Goal: Task Accomplishment & Management: Manage account settings

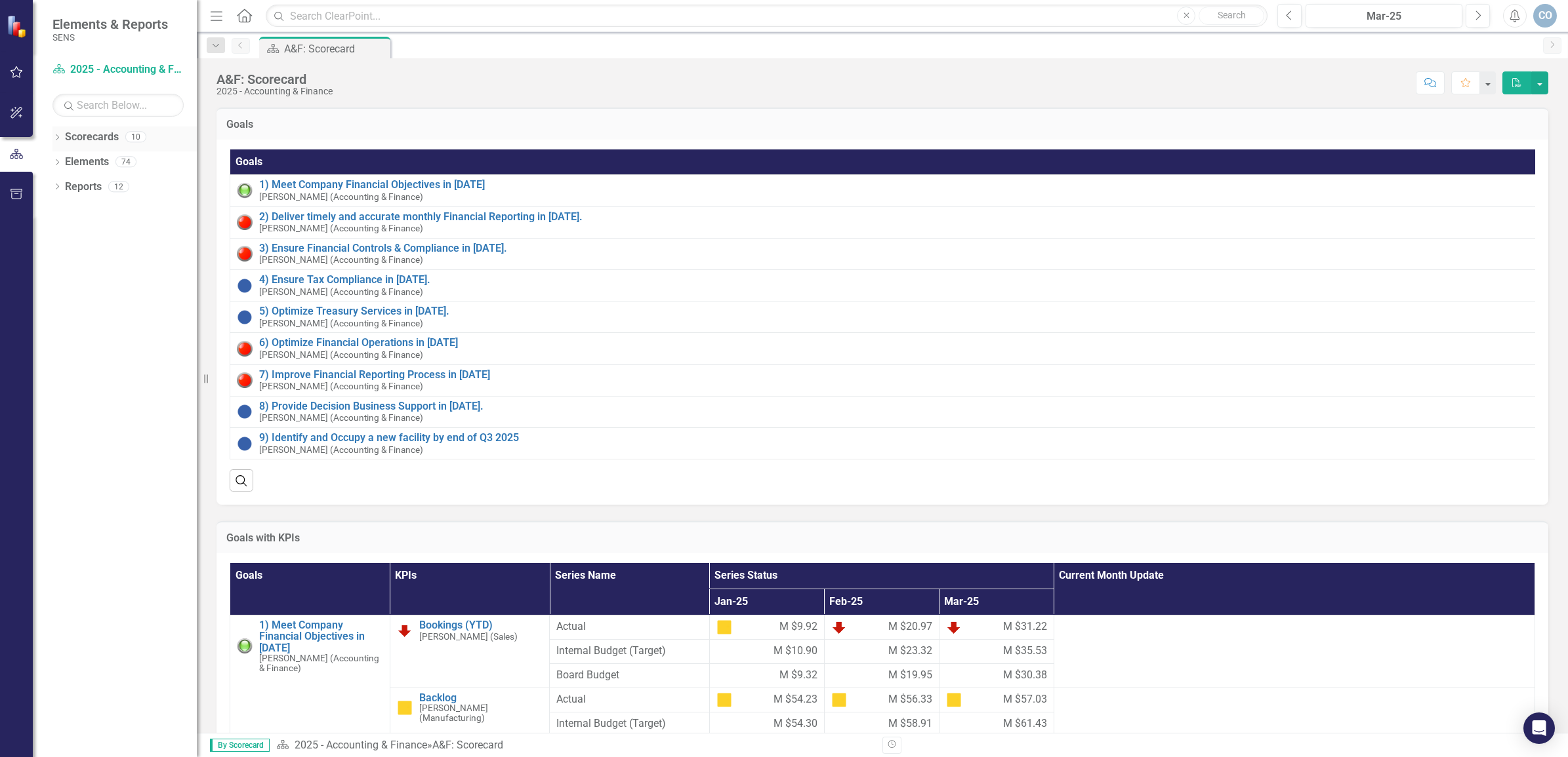
click at [54, 137] on icon "Dropdown" at bounding box center [57, 139] width 9 height 7
click at [112, 161] on link "2025 - Company Scorecard" at bounding box center [135, 162] width 125 height 15
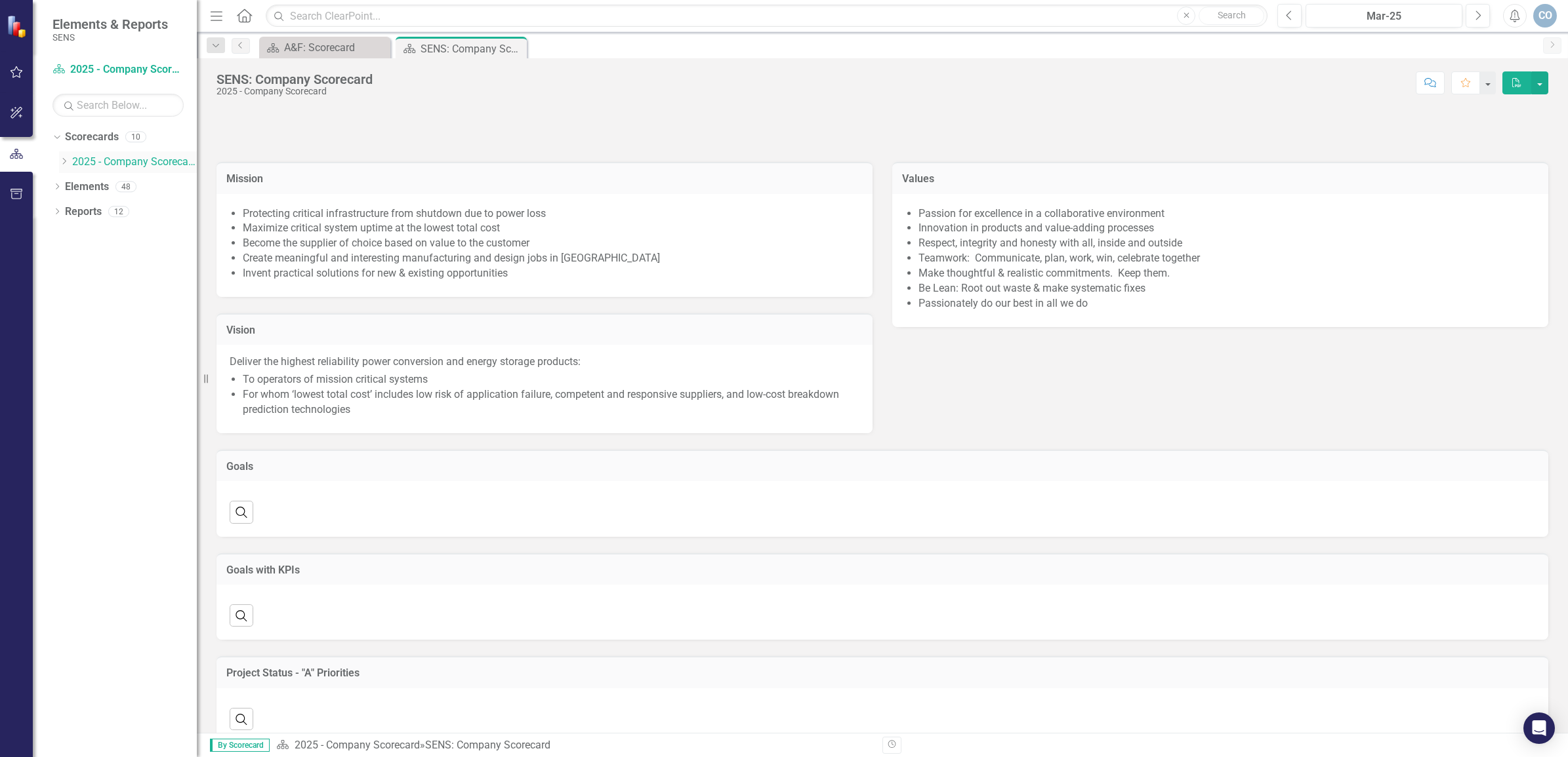
click at [61, 158] on icon "Dropdown" at bounding box center [64, 161] width 10 height 8
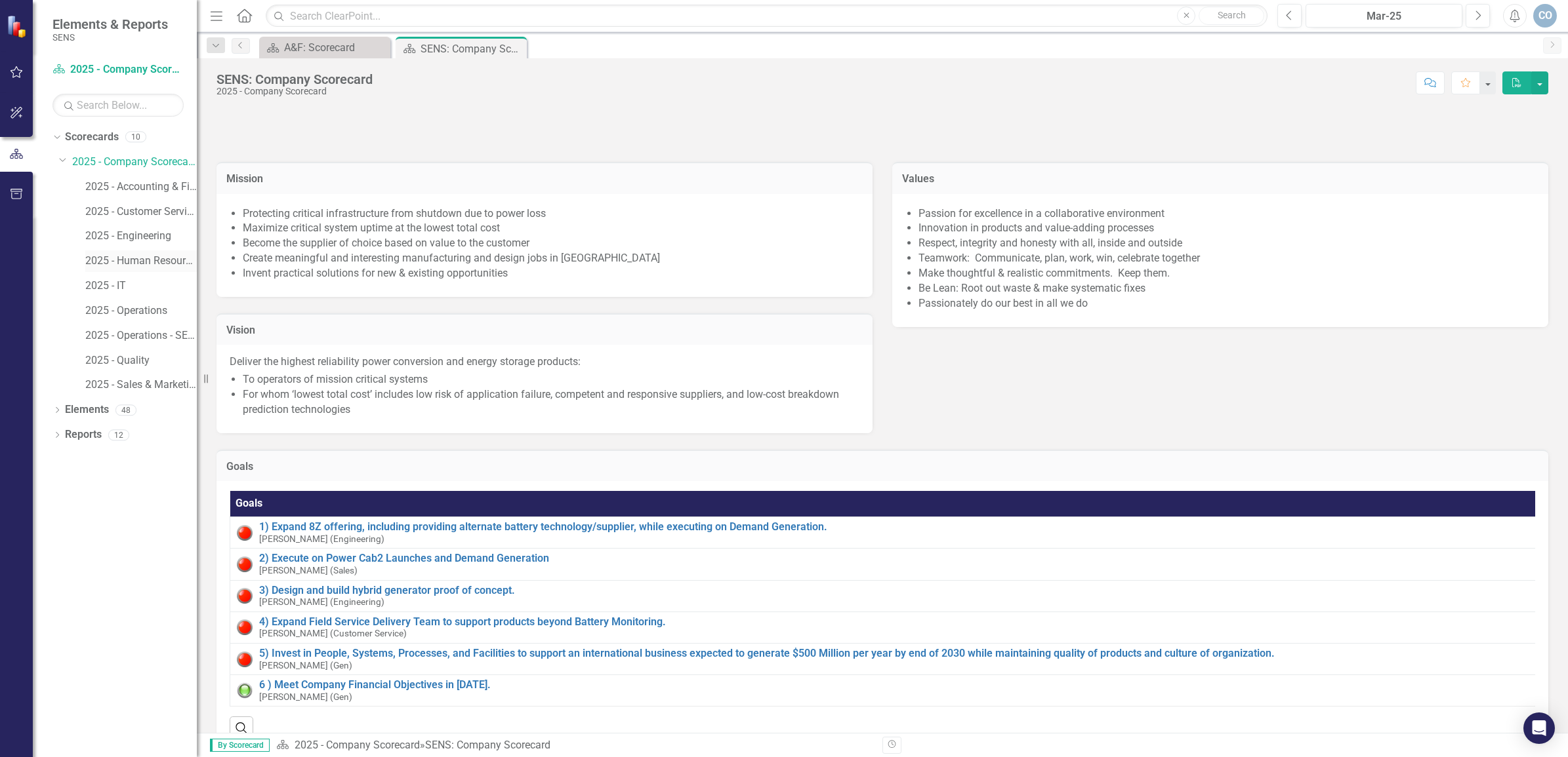
click at [144, 257] on link "2025 - Human Resources" at bounding box center [142, 262] width 112 height 15
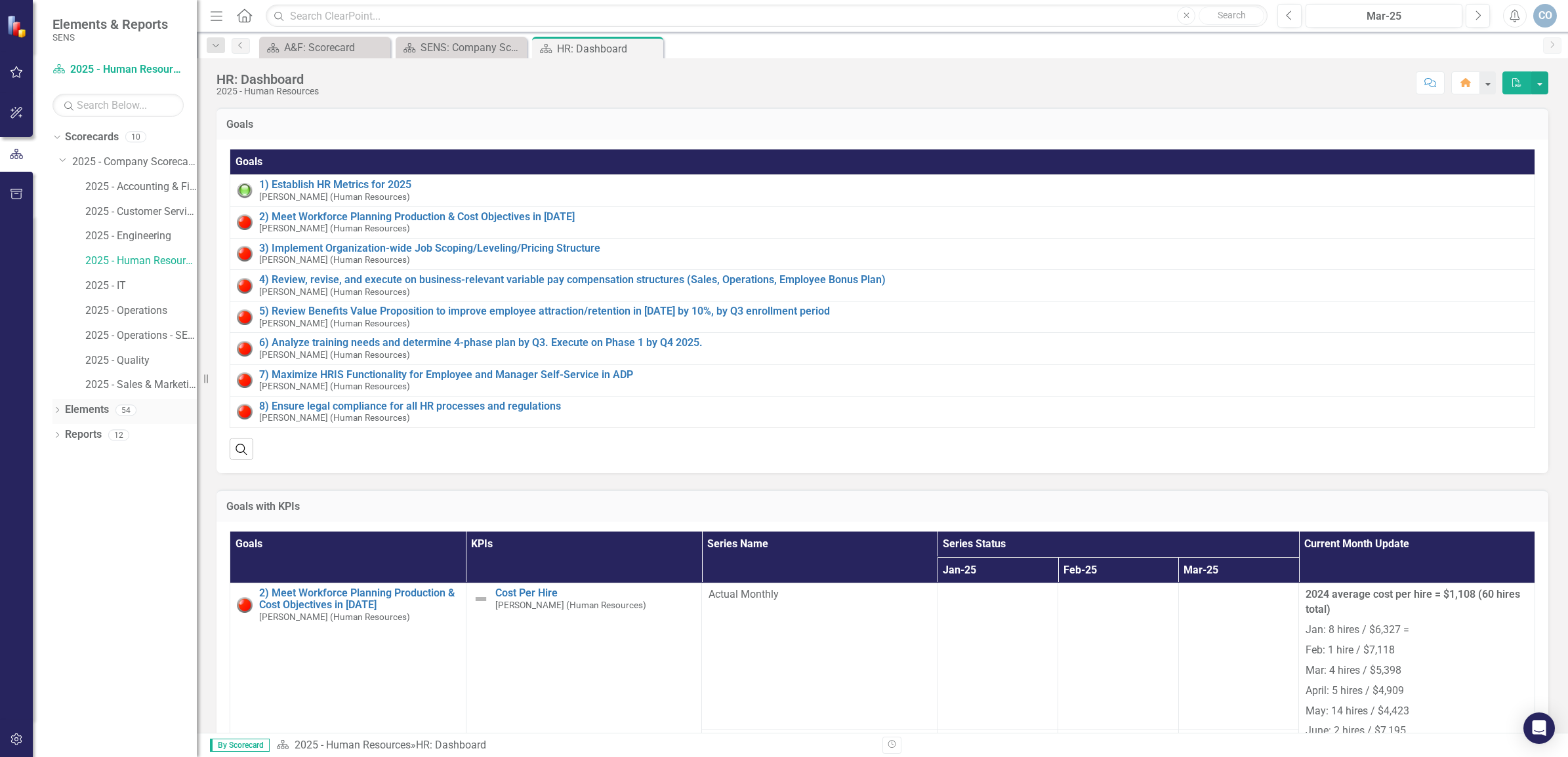
click at [57, 410] on icon "Dropdown" at bounding box center [57, 411] width 9 height 7
click at [108, 454] on link "KPI KPIs" at bounding box center [91, 460] width 39 height 15
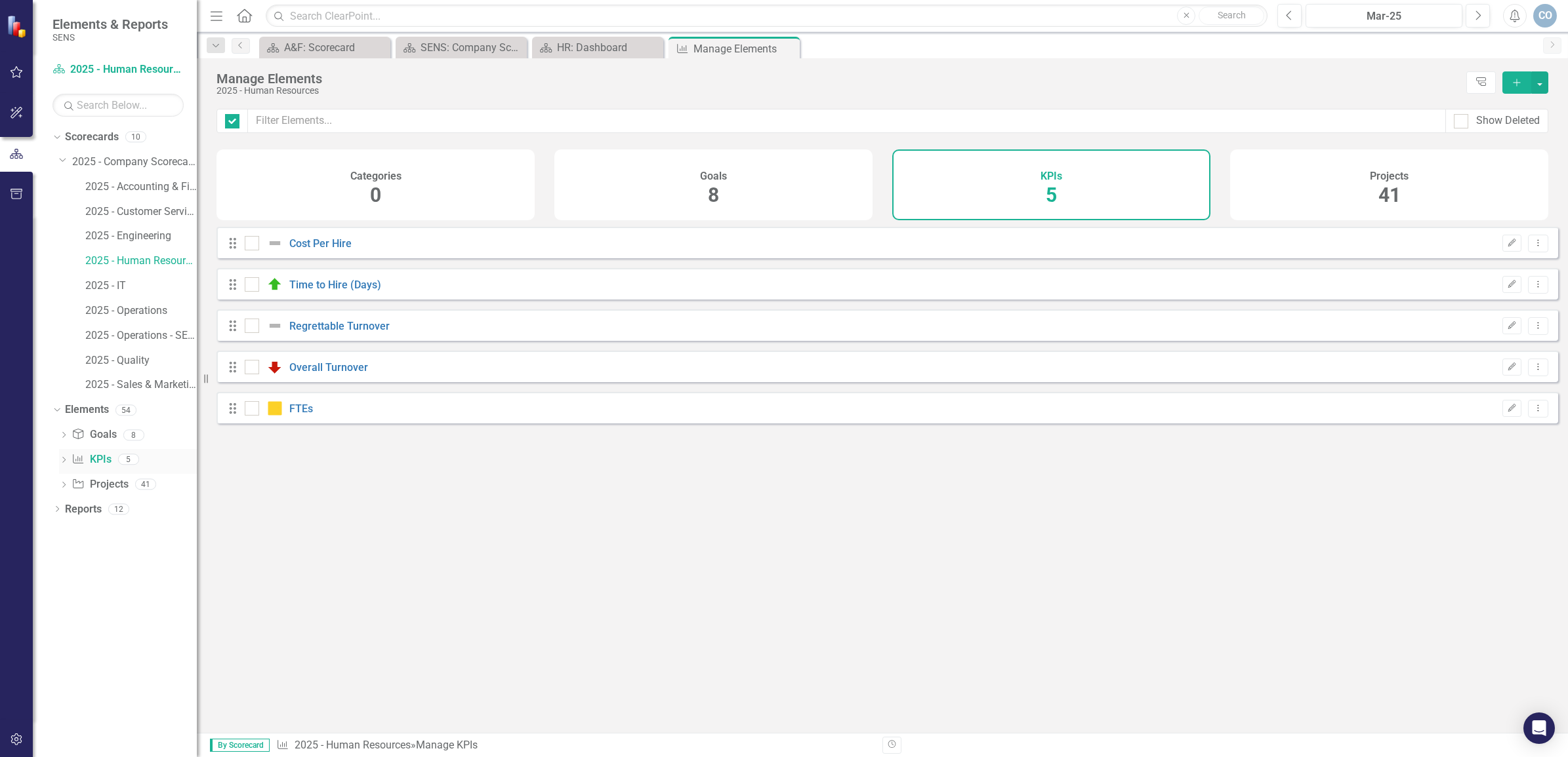
checkbox input "false"
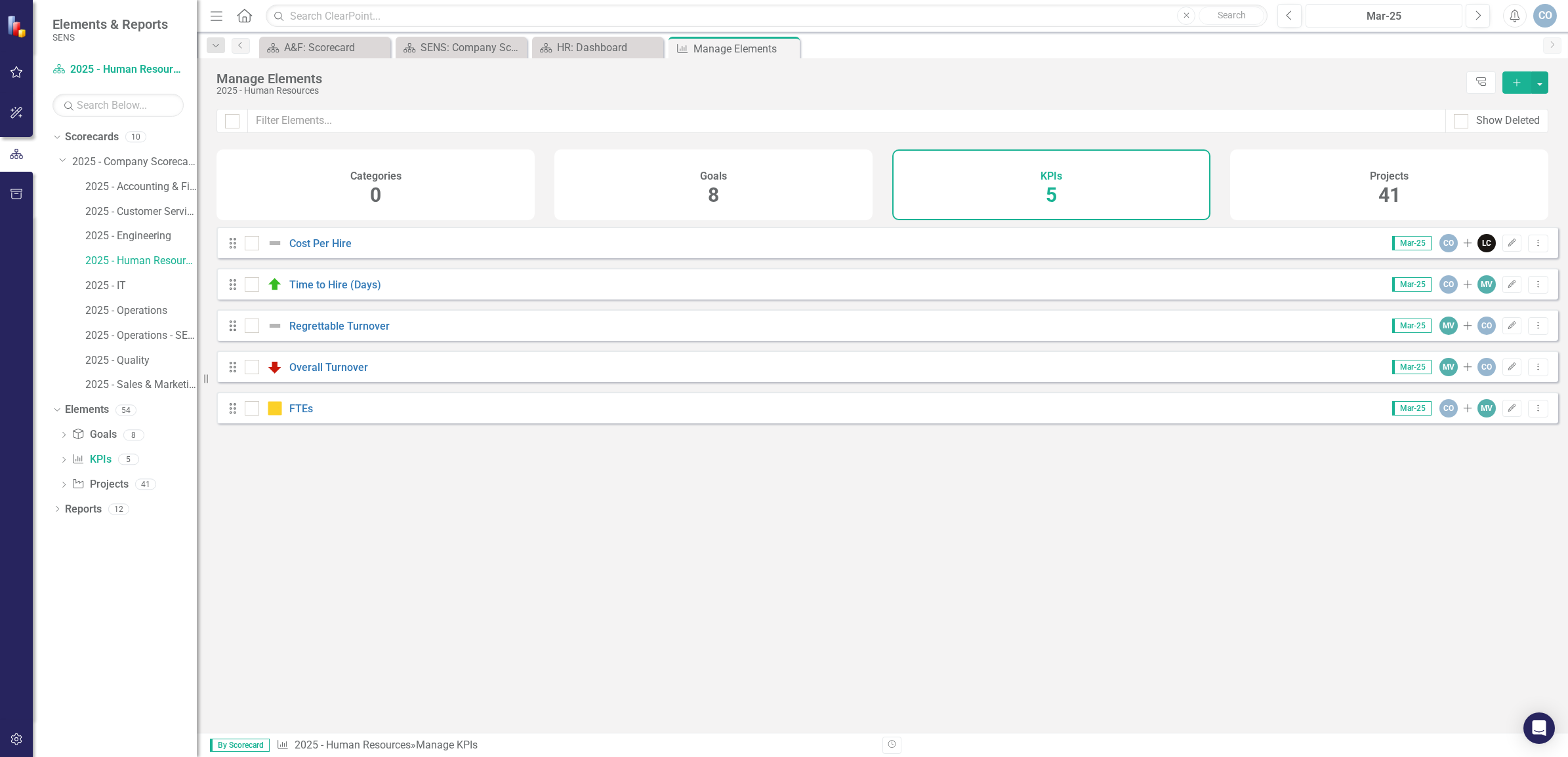
click at [1379, 17] on div "Mar-25" at bounding box center [1384, 16] width 148 height 16
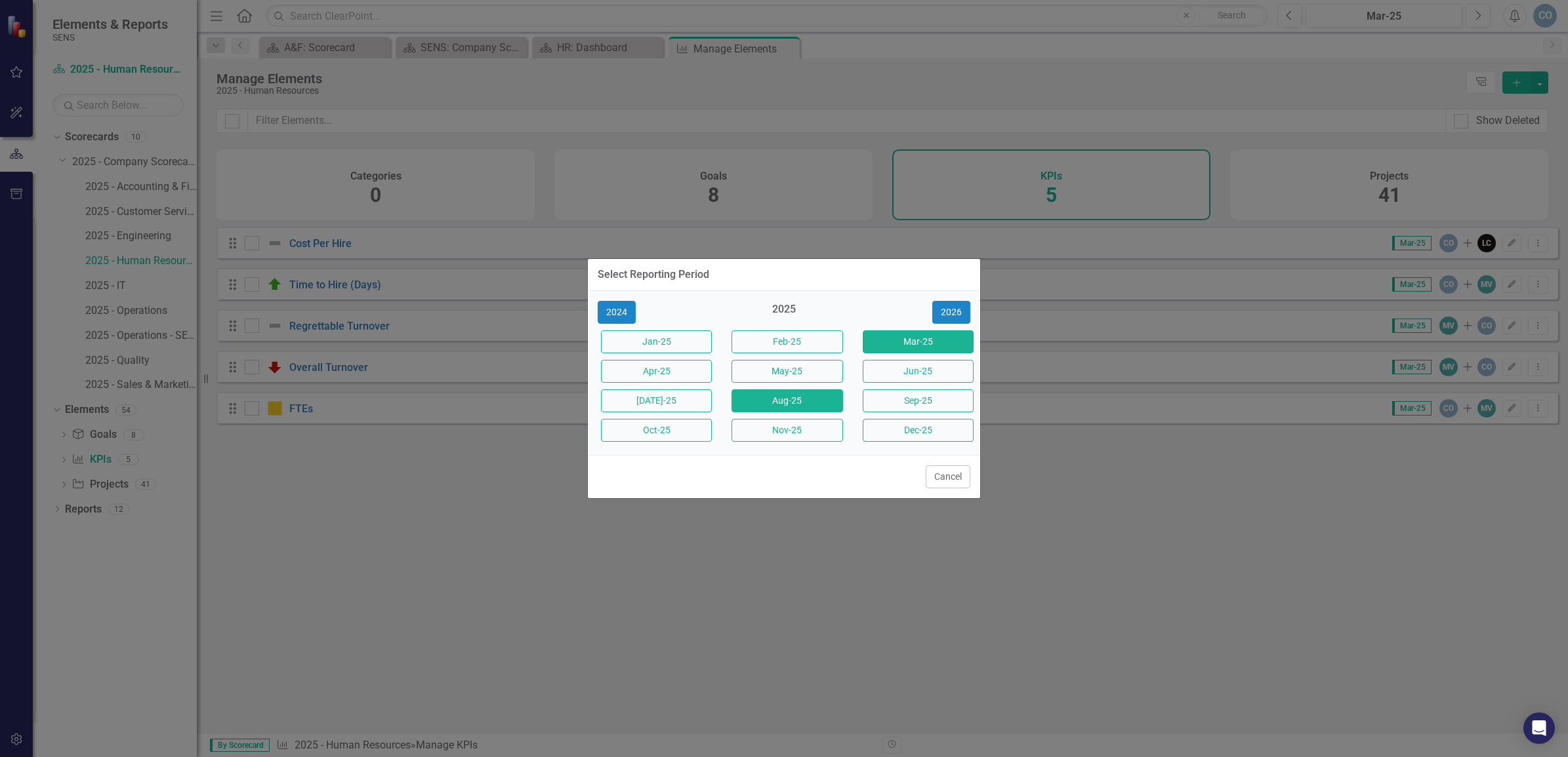
click at [758, 399] on button "Aug-25" at bounding box center [786, 400] width 111 height 23
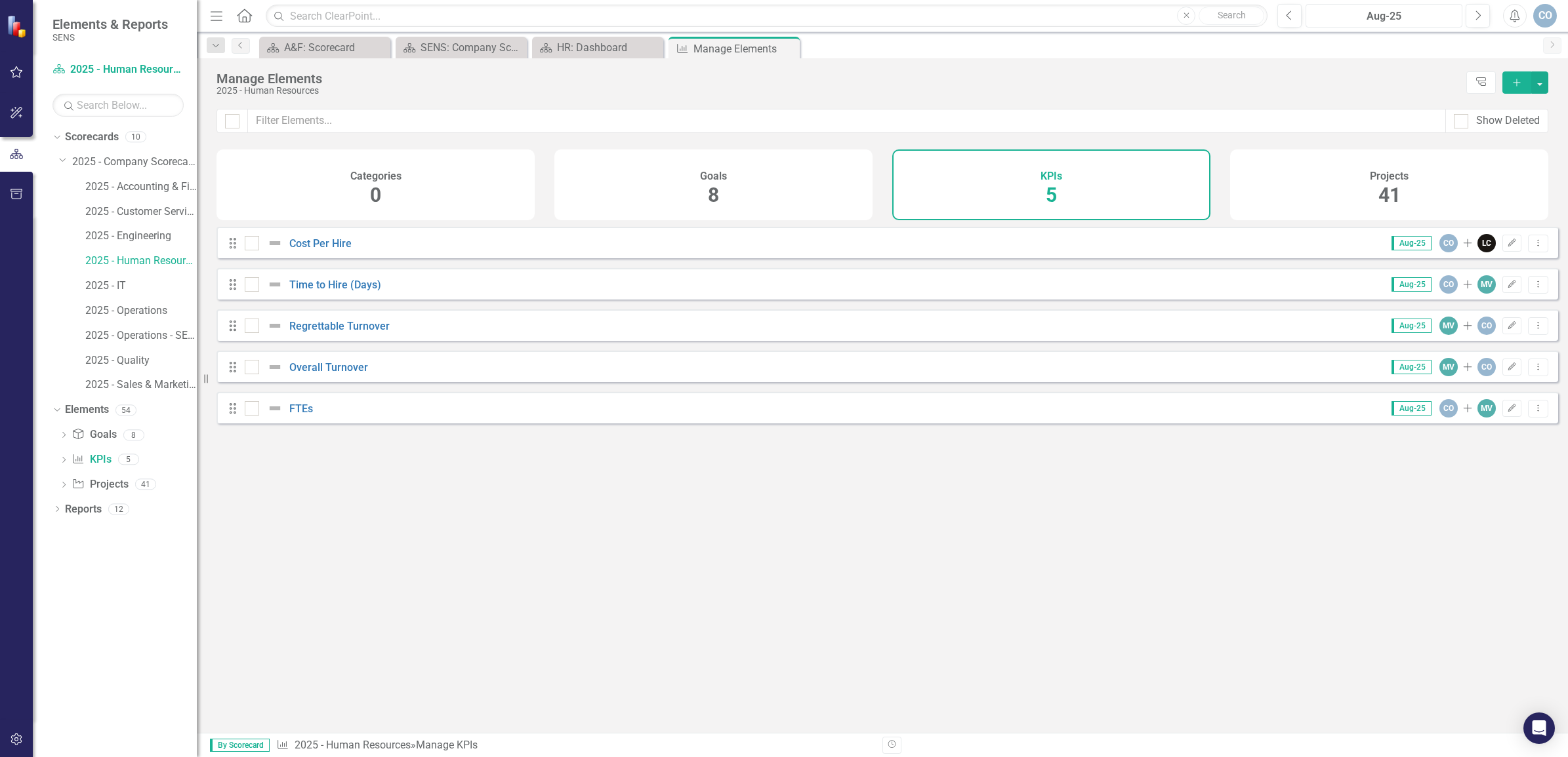
click at [1389, 15] on div "Aug-25" at bounding box center [1384, 16] width 148 height 16
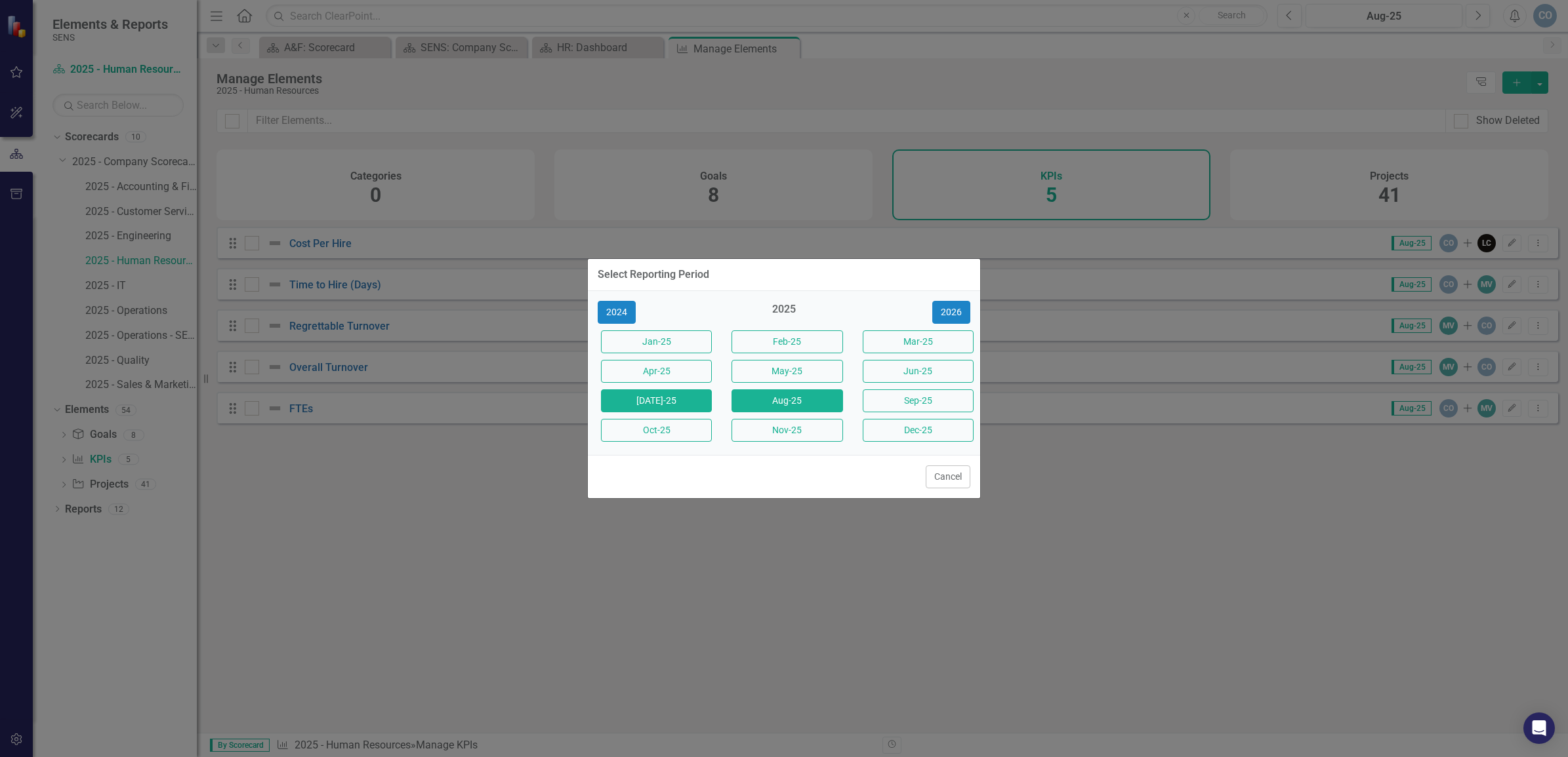
click at [681, 404] on button "[DATE]-25" at bounding box center [656, 400] width 111 height 23
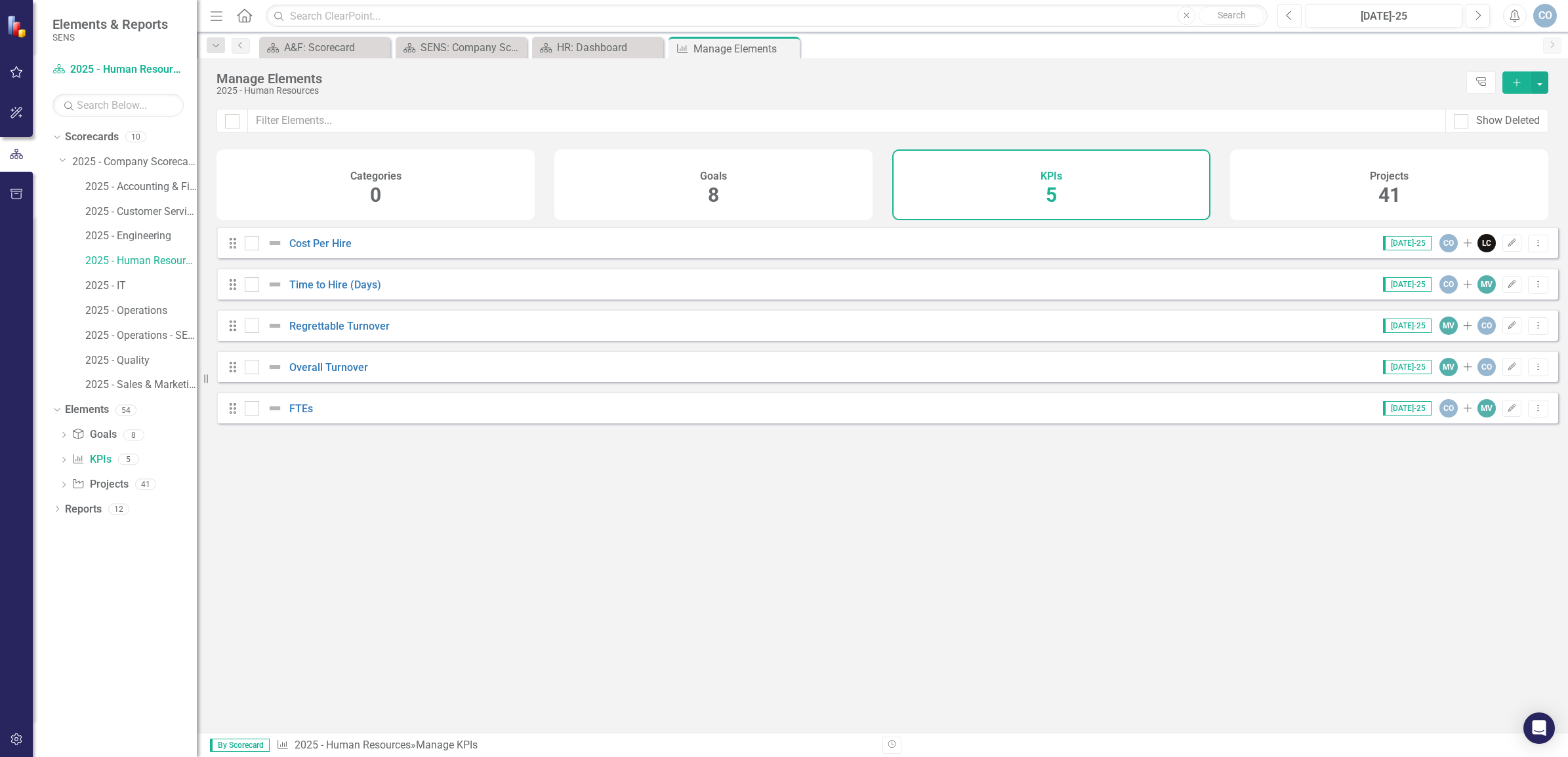
click at [1289, 17] on icon "Previous" at bounding box center [1289, 15] width 7 height 12
click at [297, 412] on link "FTEs" at bounding box center [301, 409] width 23 height 12
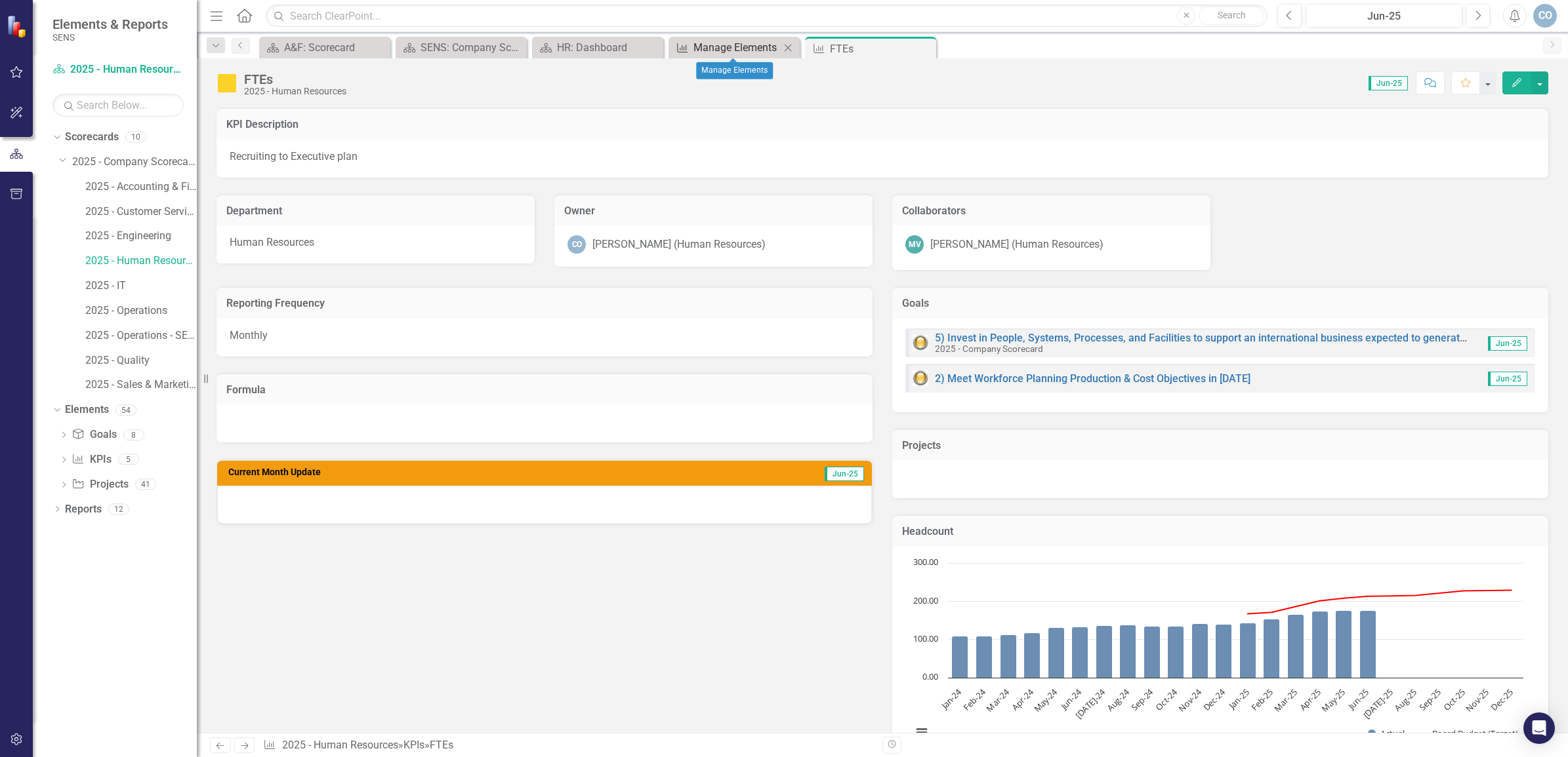
click at [723, 40] on div "KPI Manage Elements Close" at bounding box center [734, 47] width 131 height 21
click at [0, 0] on icon "Close" at bounding box center [0, 0] width 0 height 0
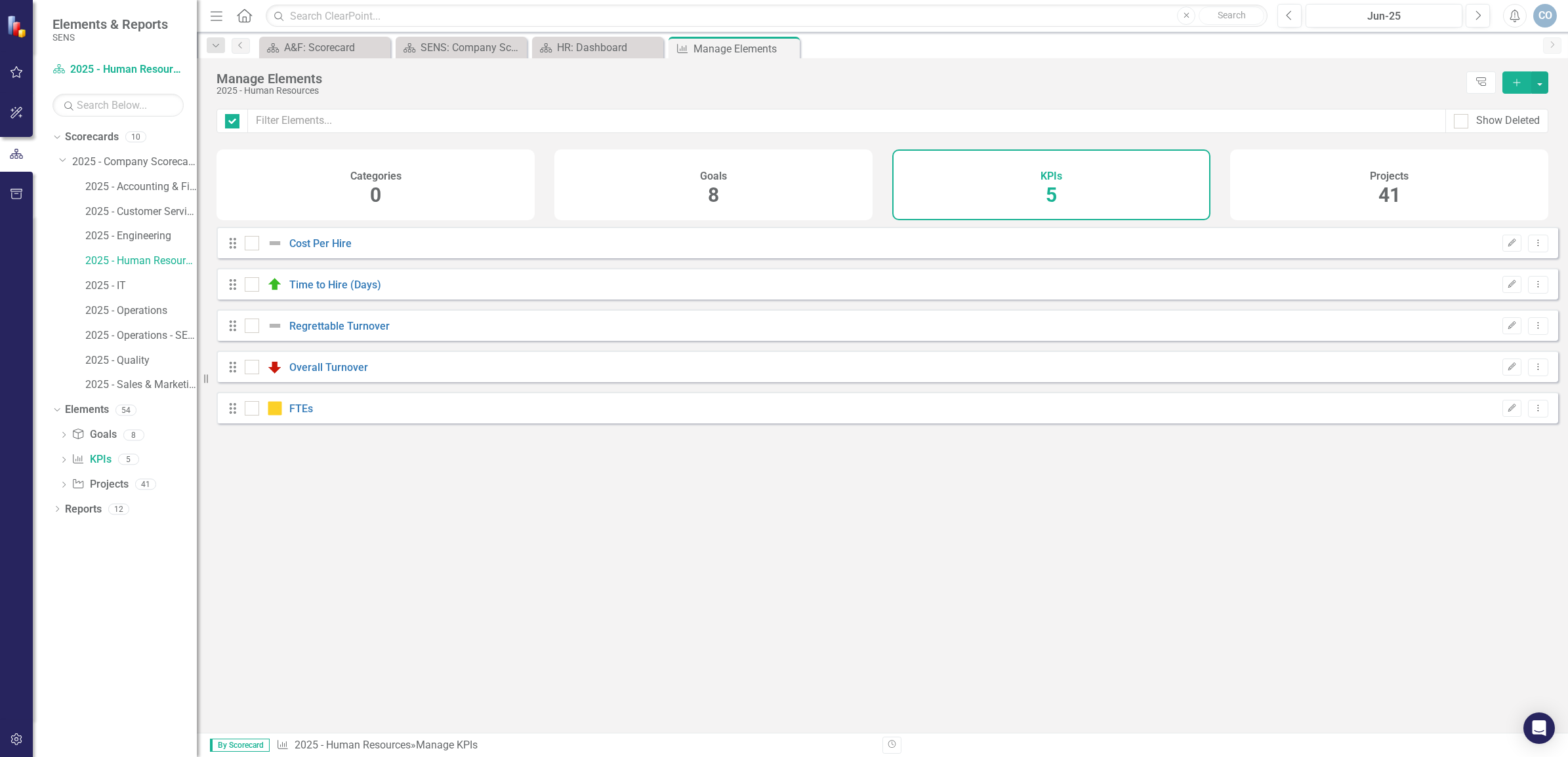
checkbox input "false"
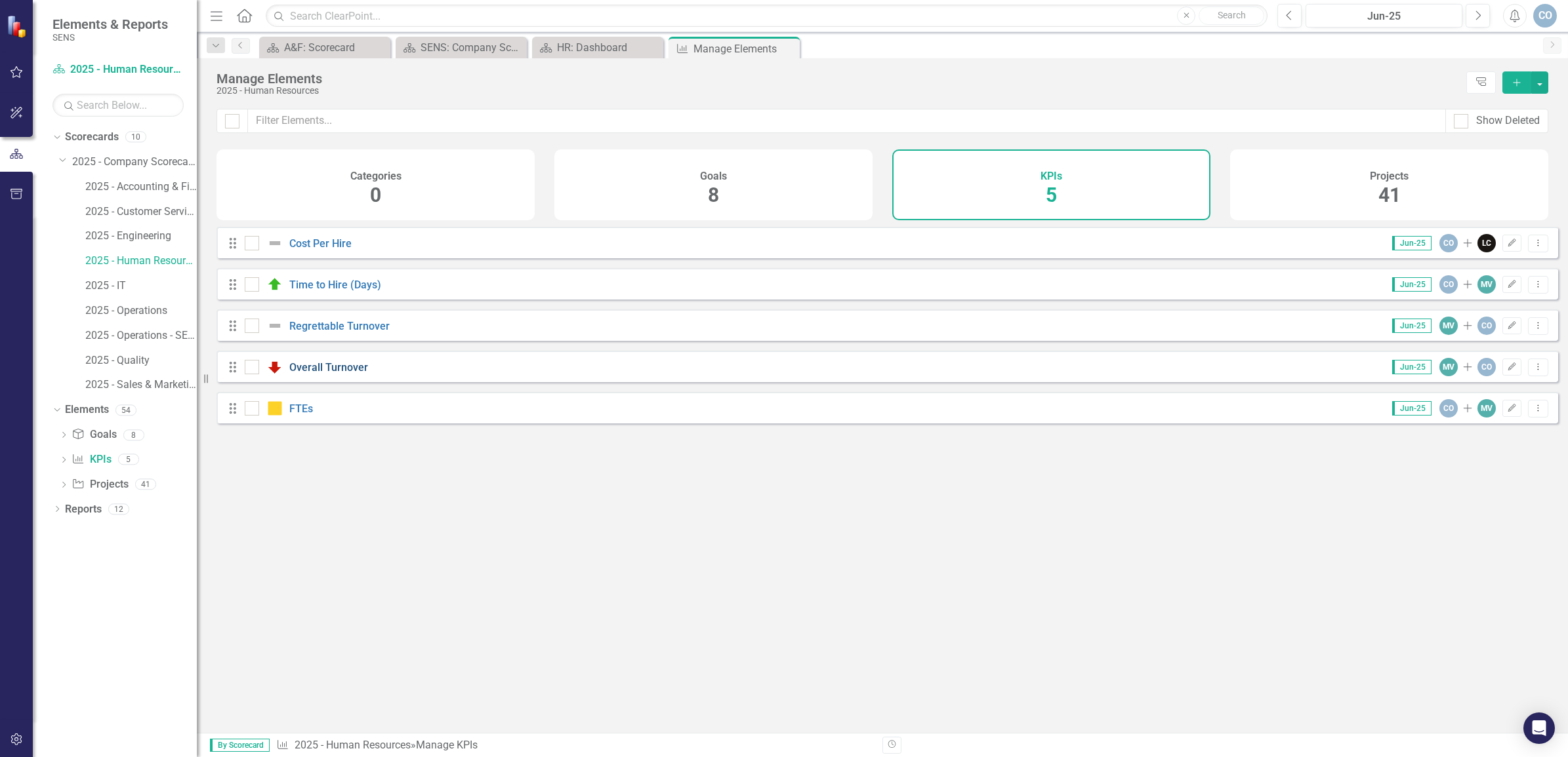
click at [351, 374] on link "Overall Turnover" at bounding box center [329, 368] width 79 height 12
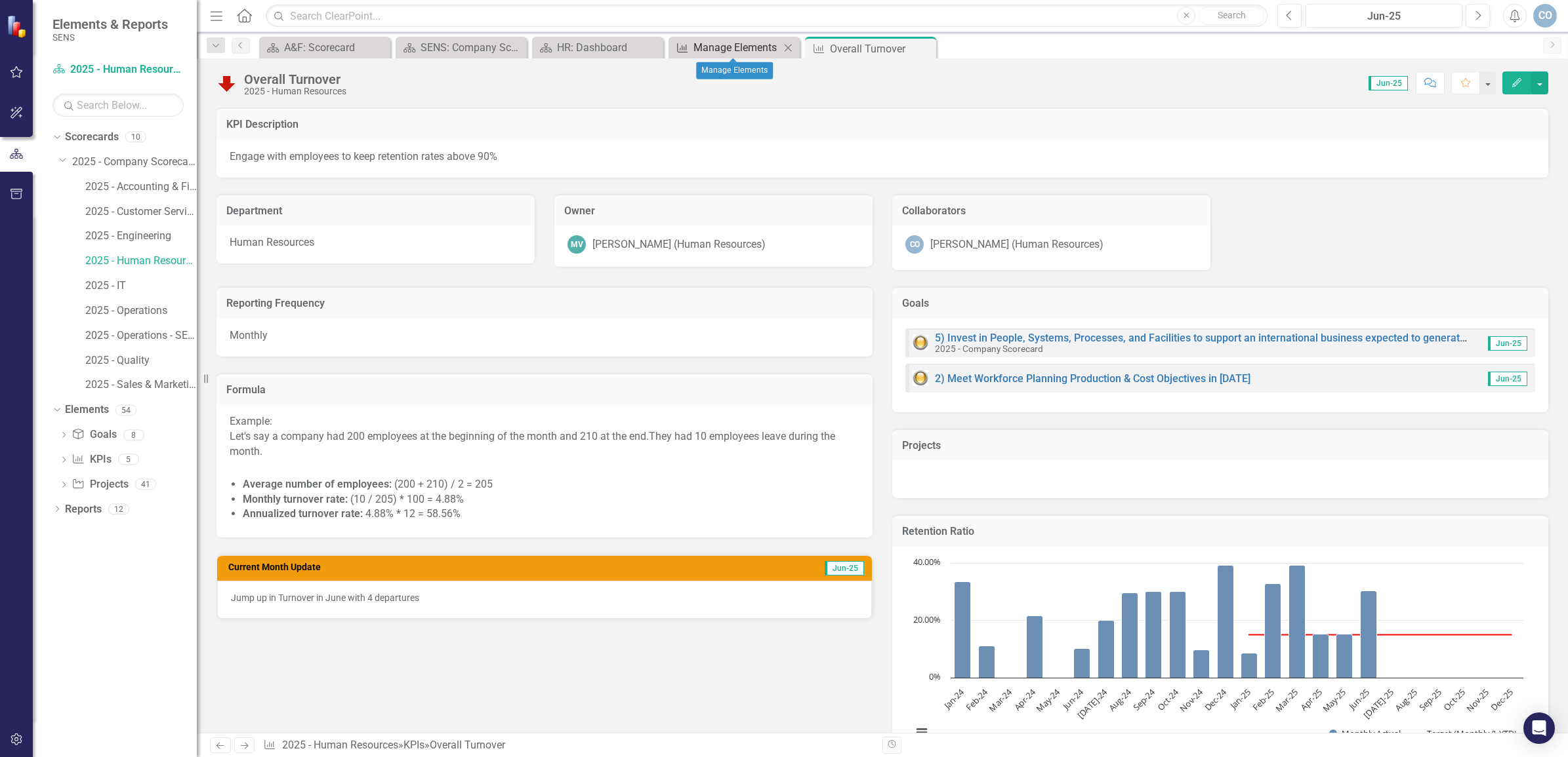
click at [742, 44] on div "Manage Elements" at bounding box center [736, 48] width 86 height 17
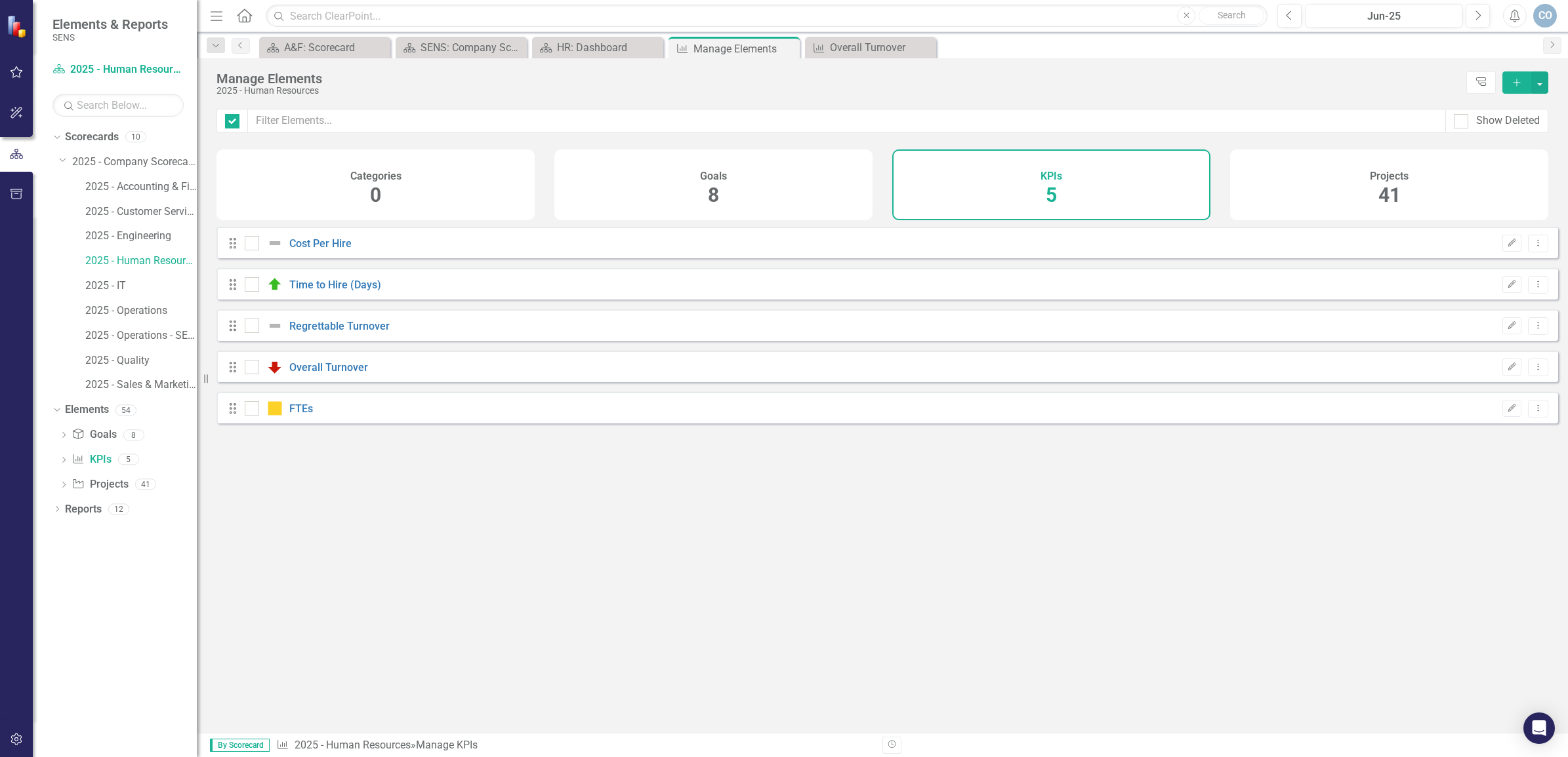
checkbox input "false"
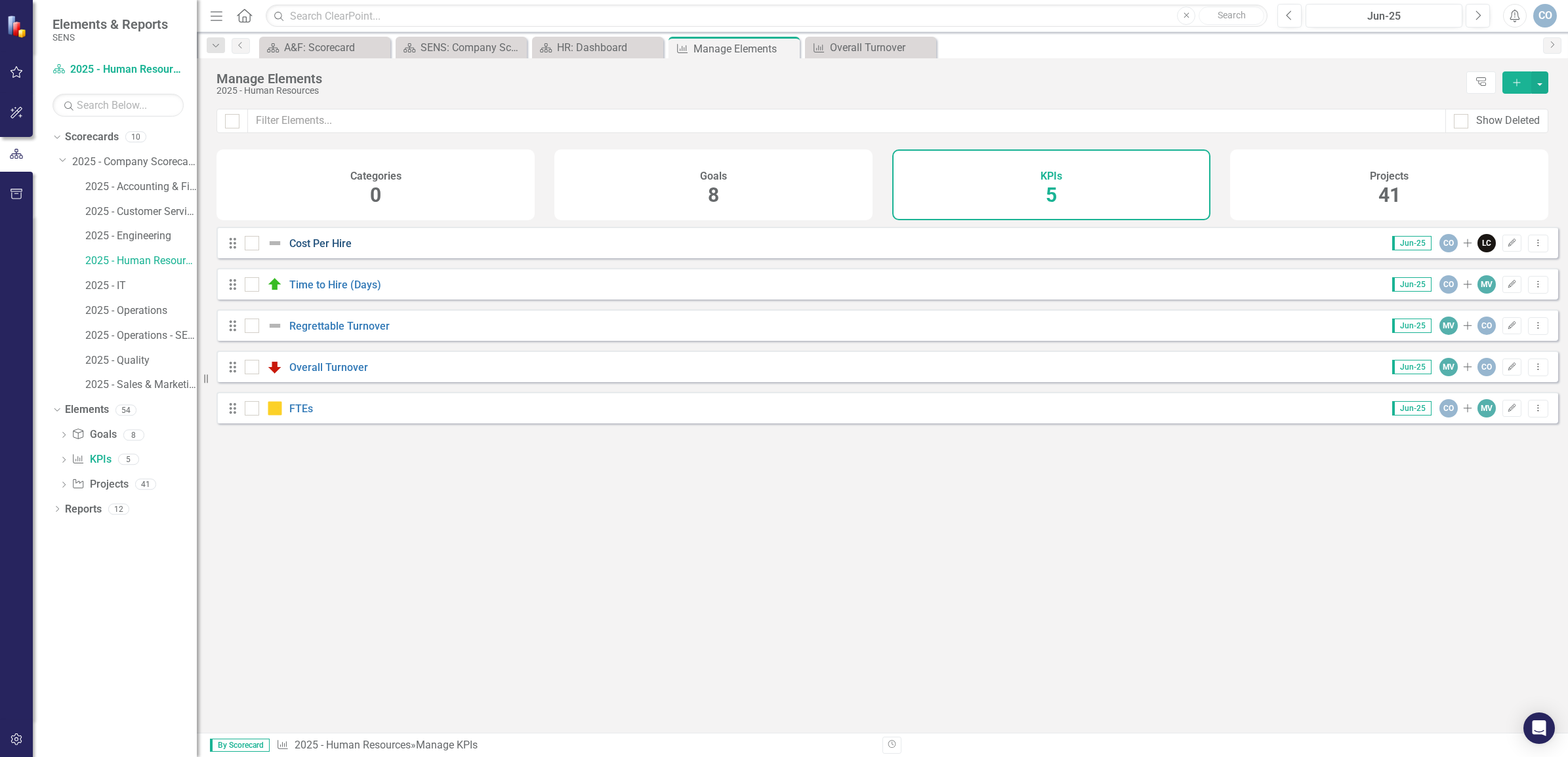
click at [338, 250] on link "Cost Per Hire" at bounding box center [320, 244] width 62 height 12
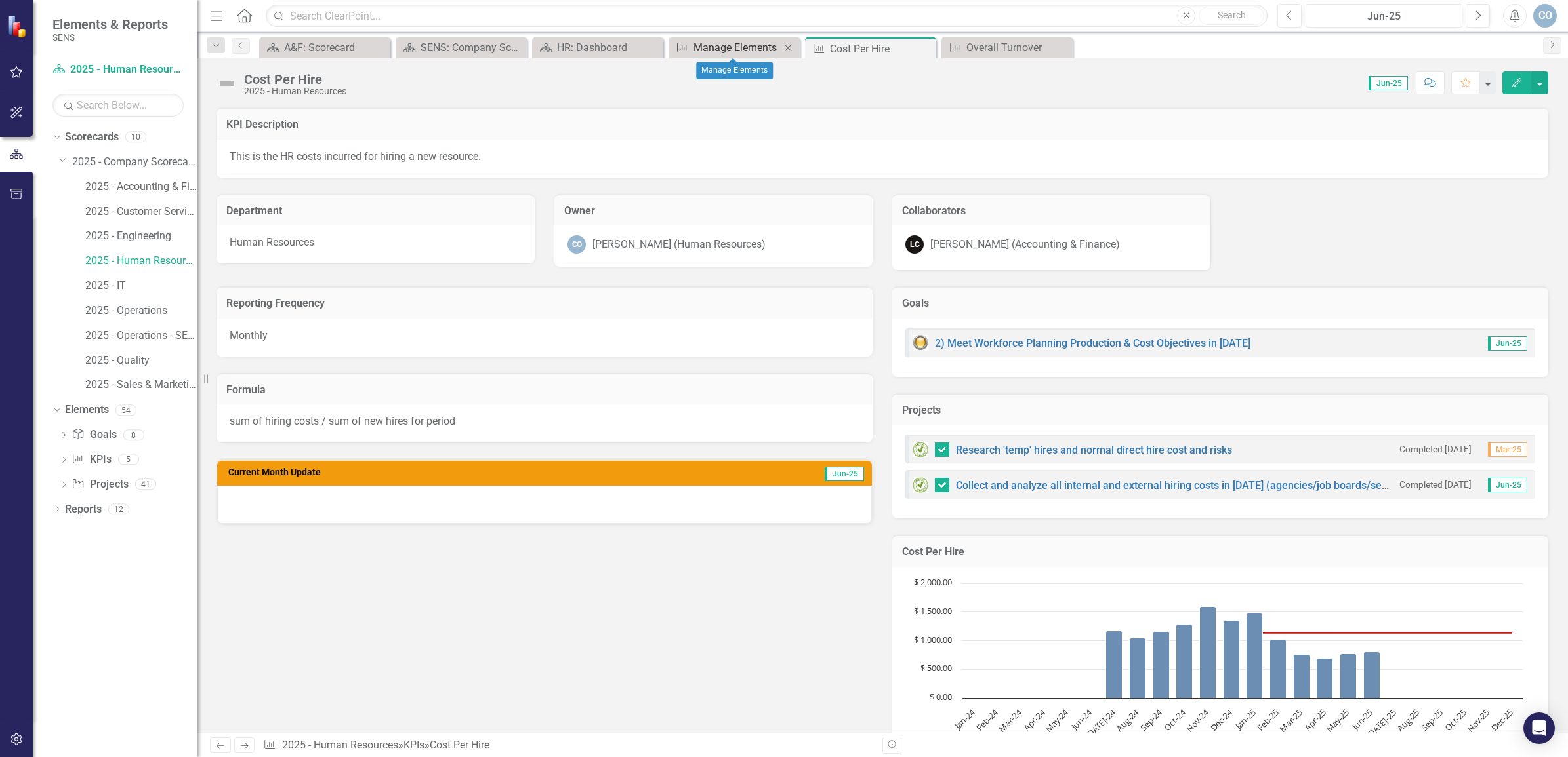
click at [746, 51] on div "Manage Elements" at bounding box center [736, 48] width 86 height 17
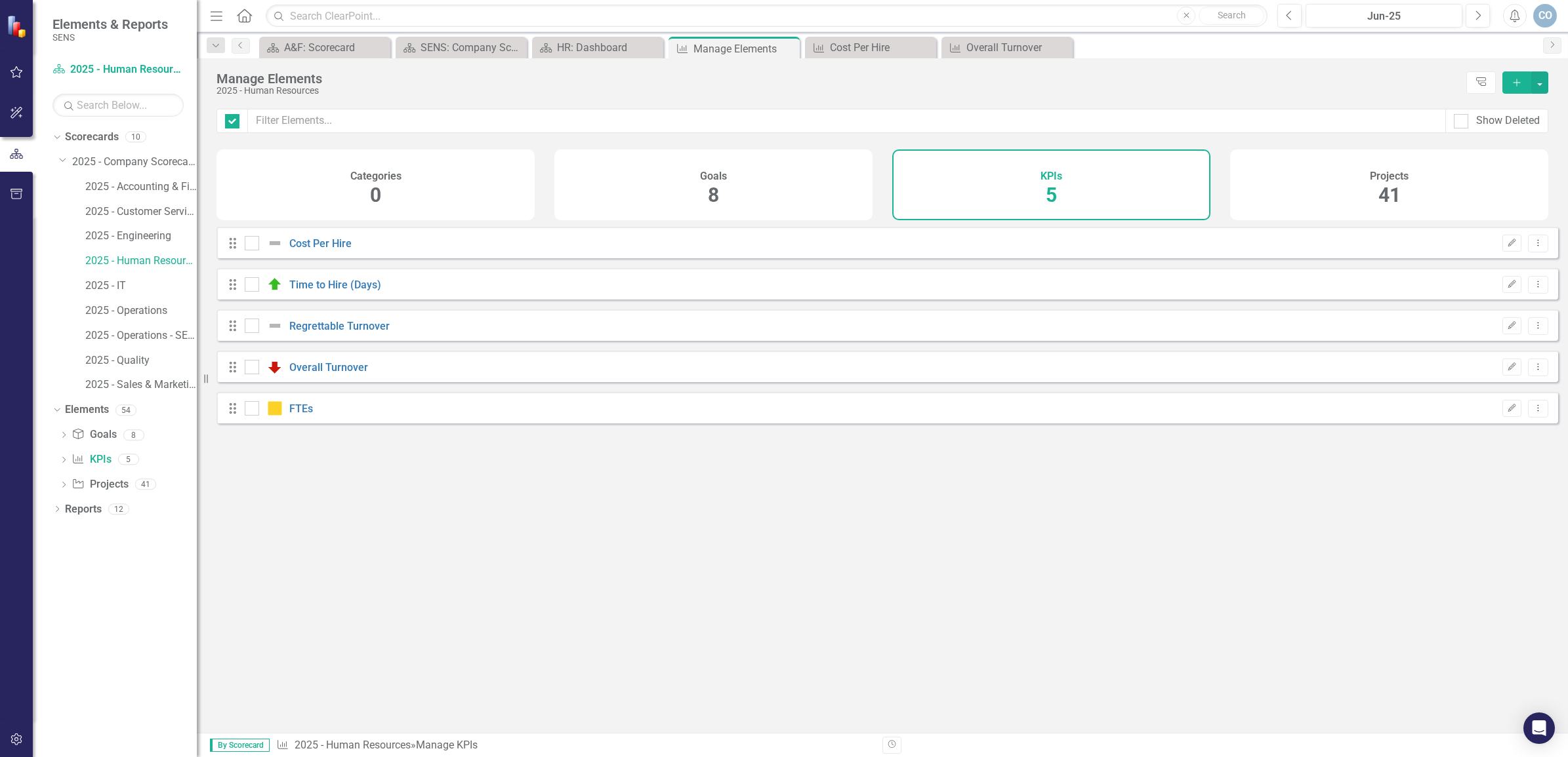
checkbox input "false"
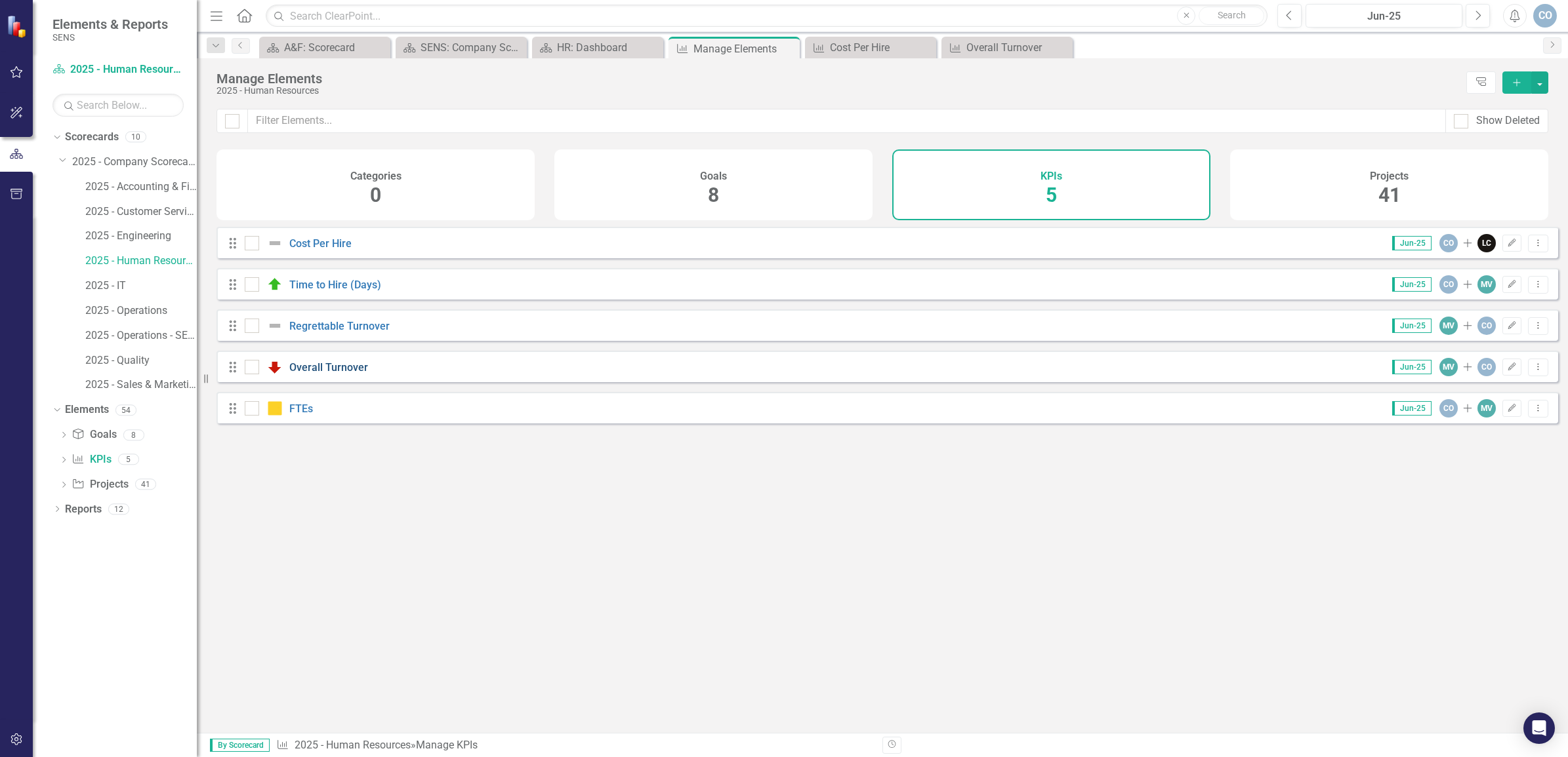
click at [330, 374] on link "Overall Turnover" at bounding box center [329, 368] width 79 height 12
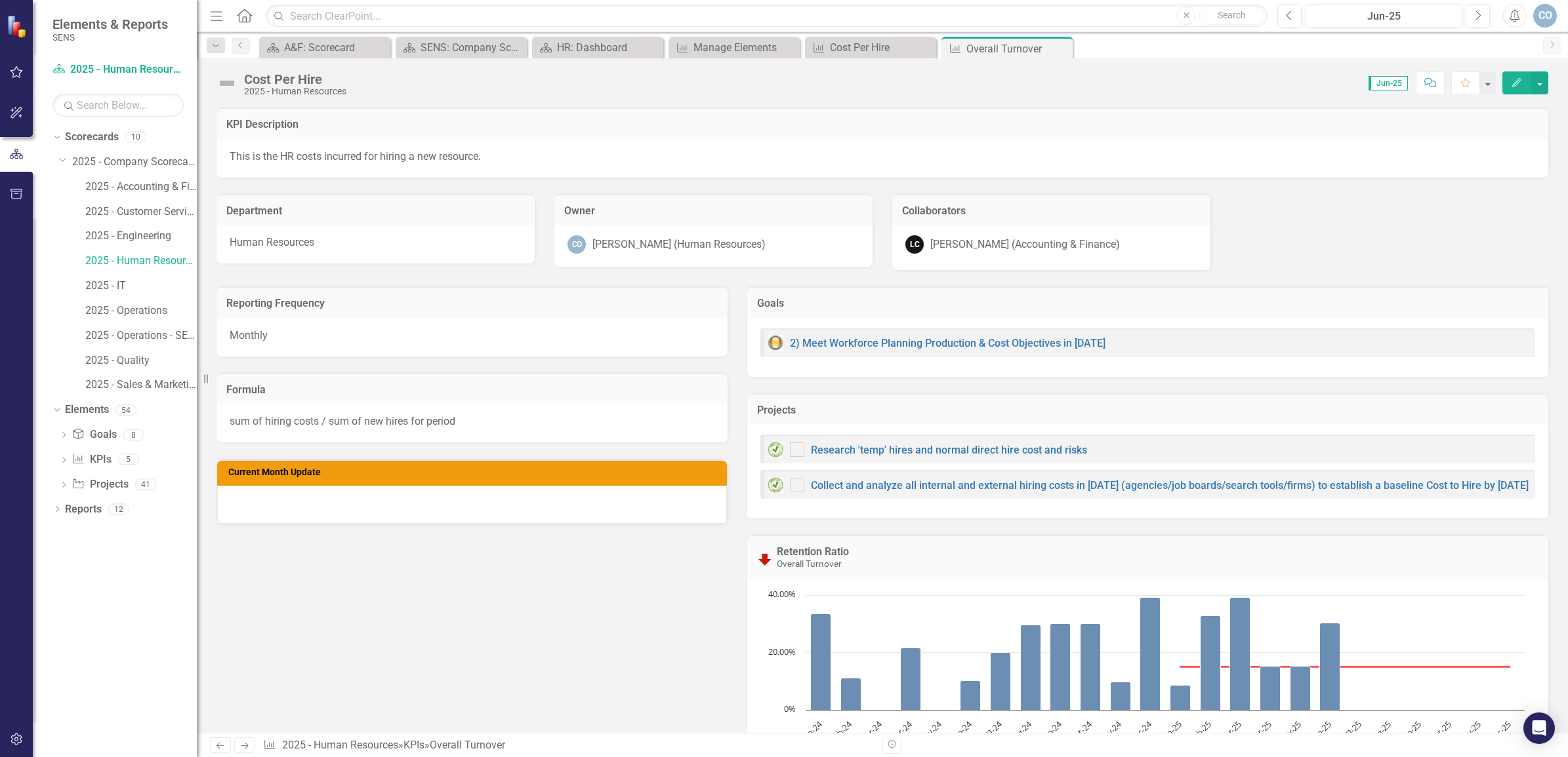
checkbox input "true"
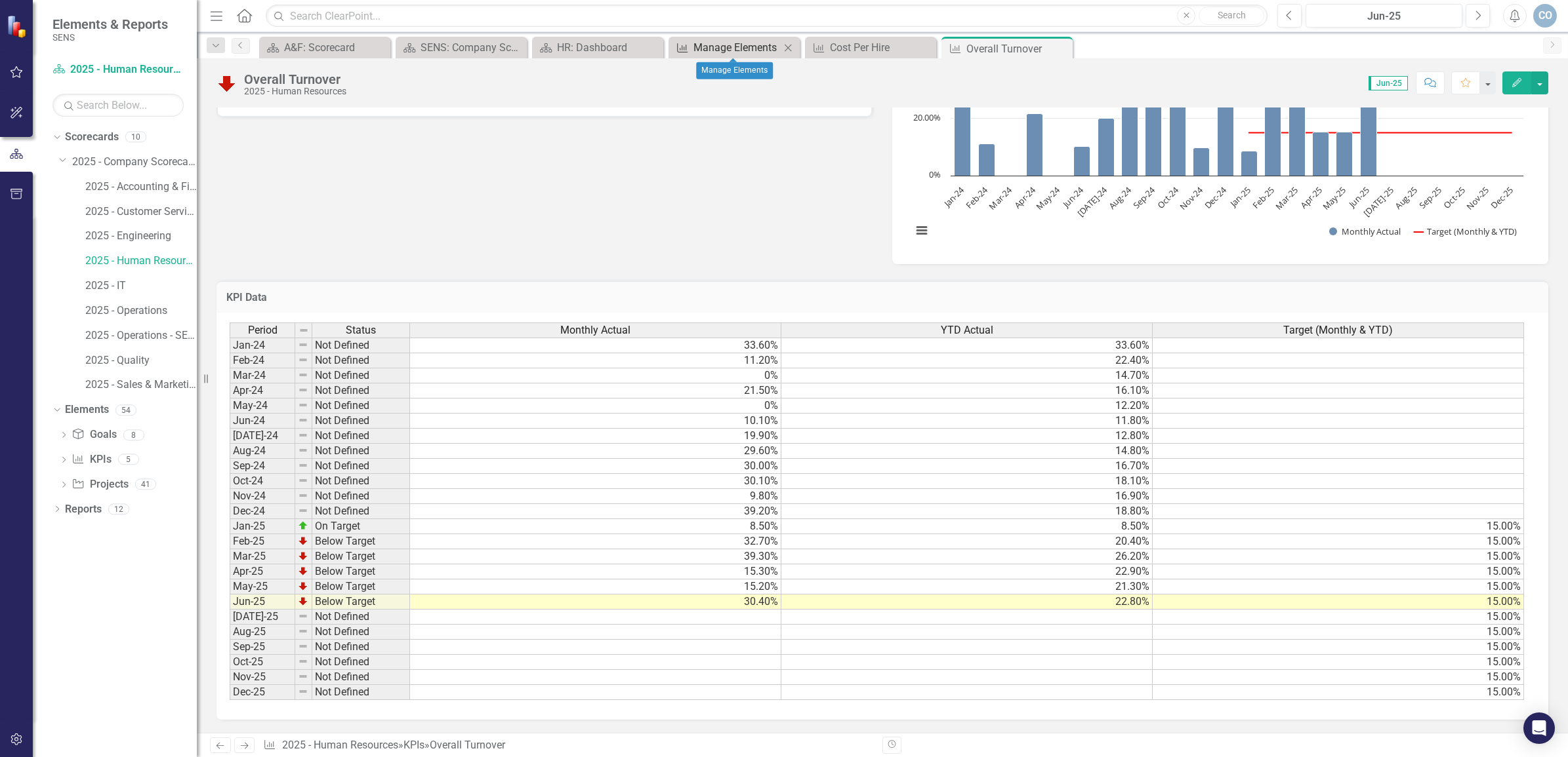
click at [704, 43] on div "Manage Elements" at bounding box center [736, 48] width 86 height 17
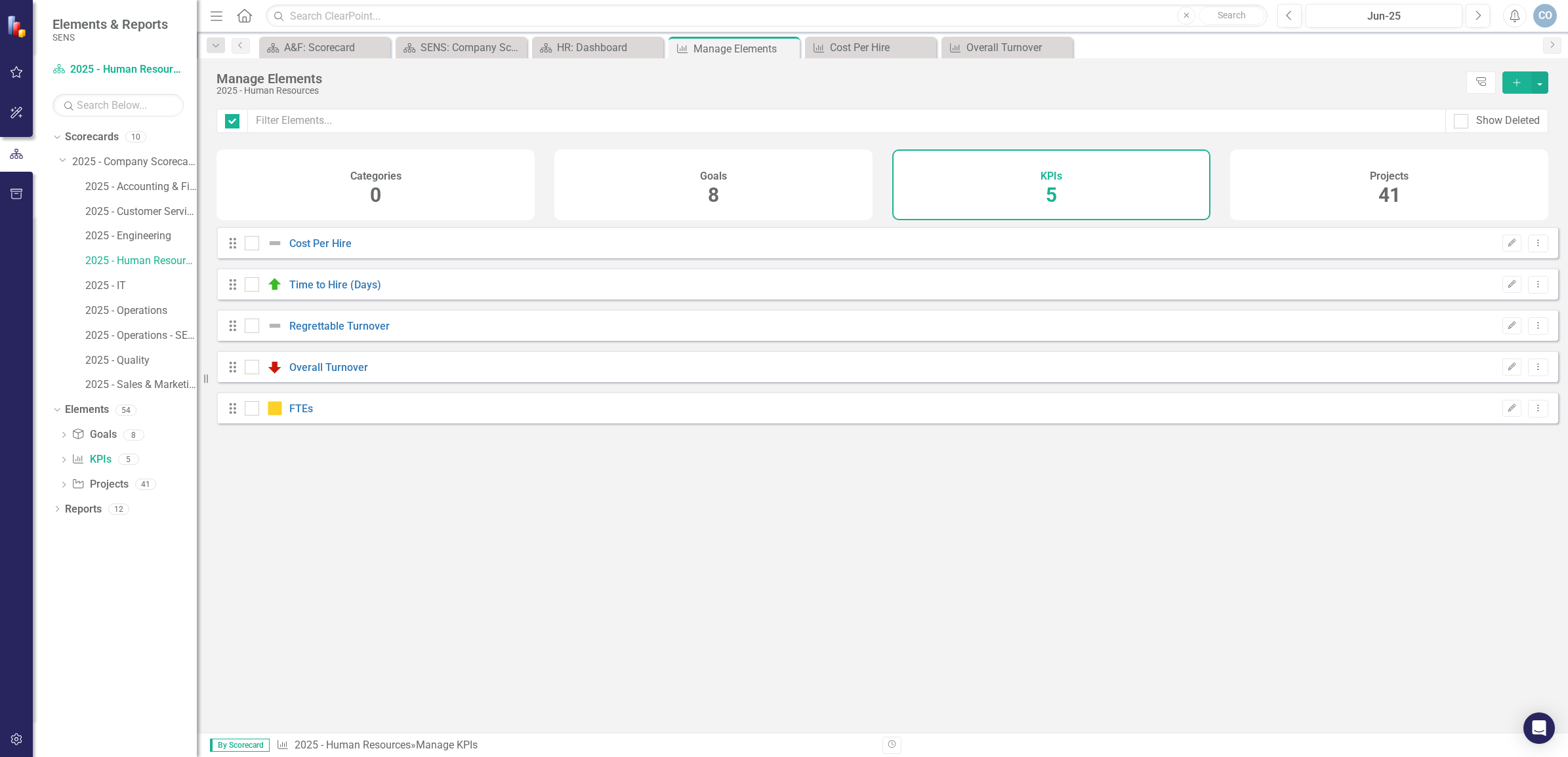
checkbox input "false"
